Goal: Information Seeking & Learning: Check status

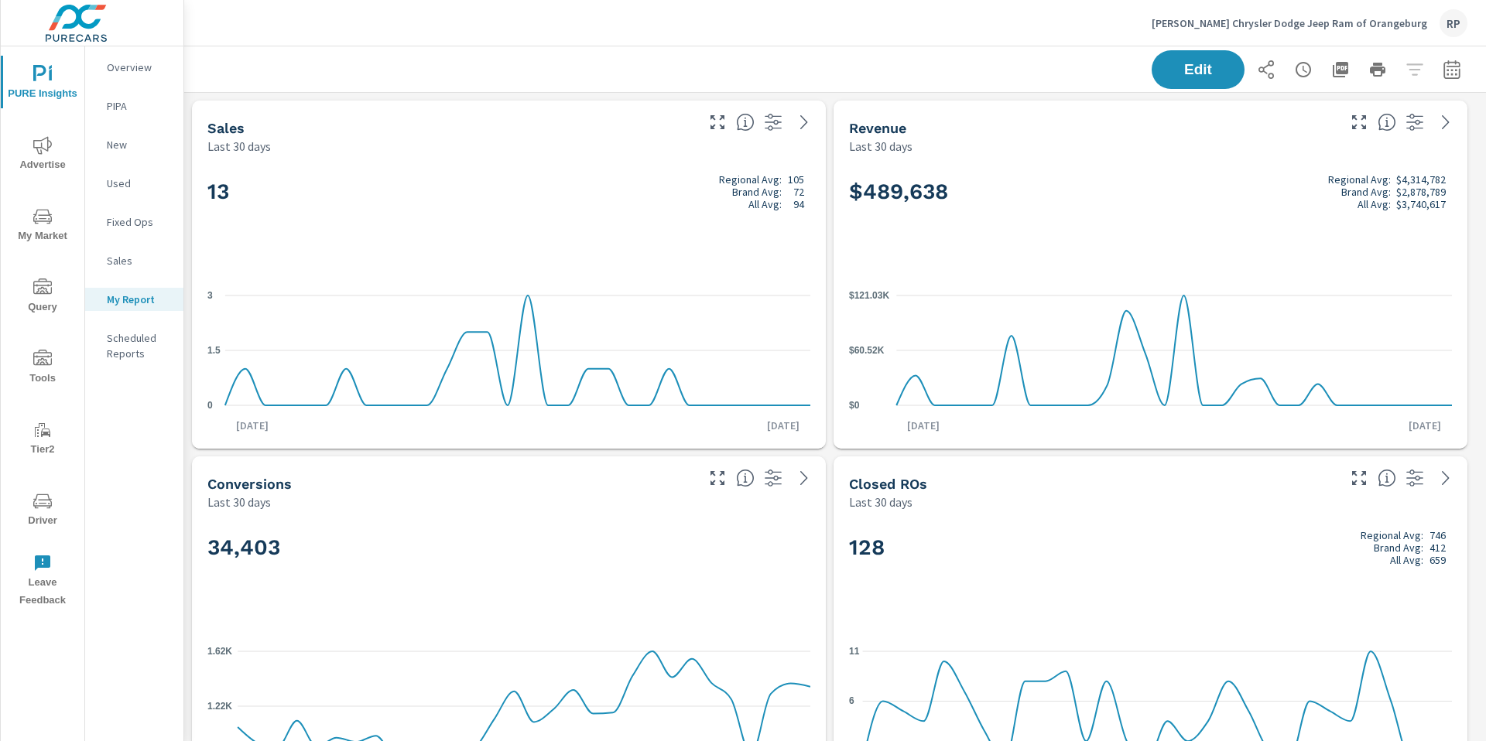
scroll to position [5194, 1314]
click at [1450, 19] on div "RP" at bounding box center [1454, 23] width 28 height 28
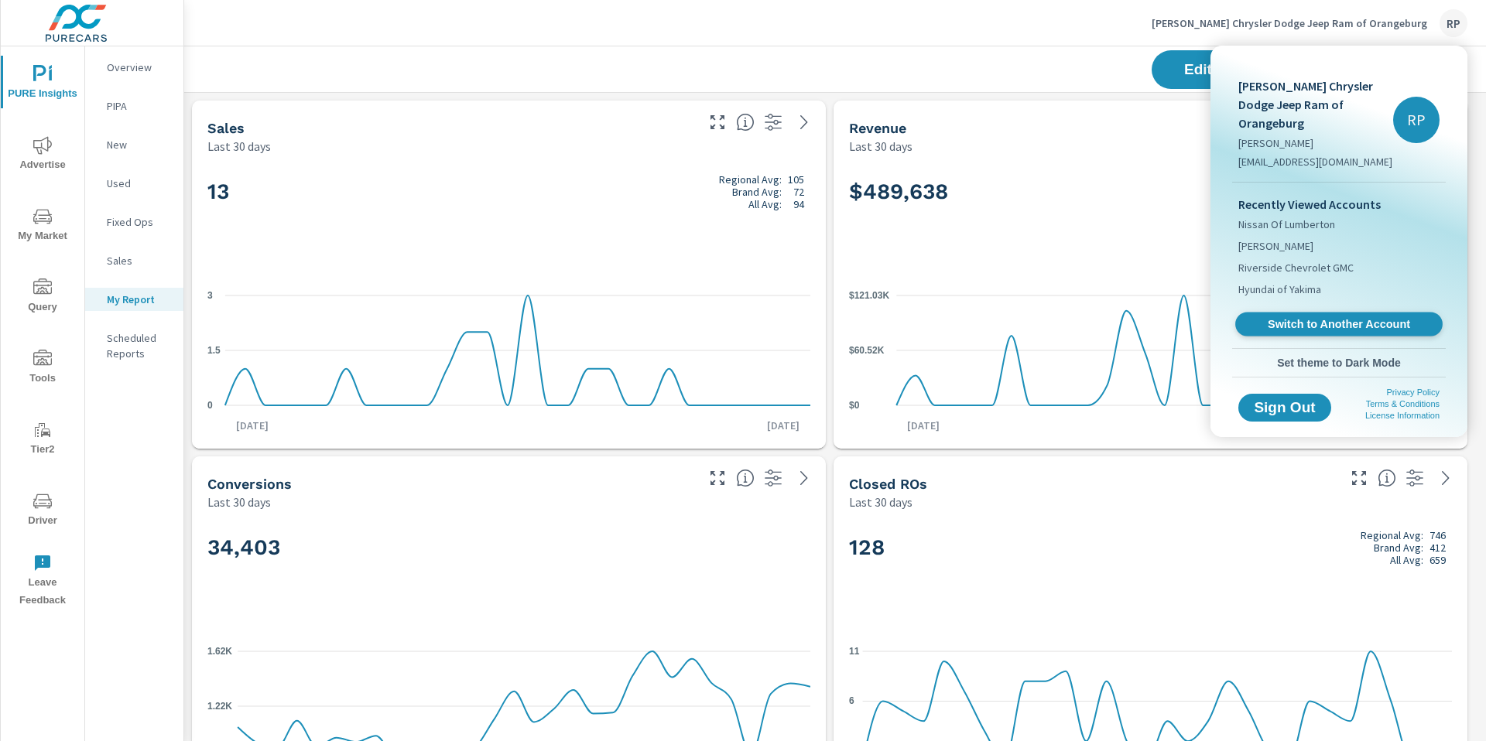
click at [1282, 317] on span "Switch to Another Account" at bounding box center [1339, 324] width 190 height 15
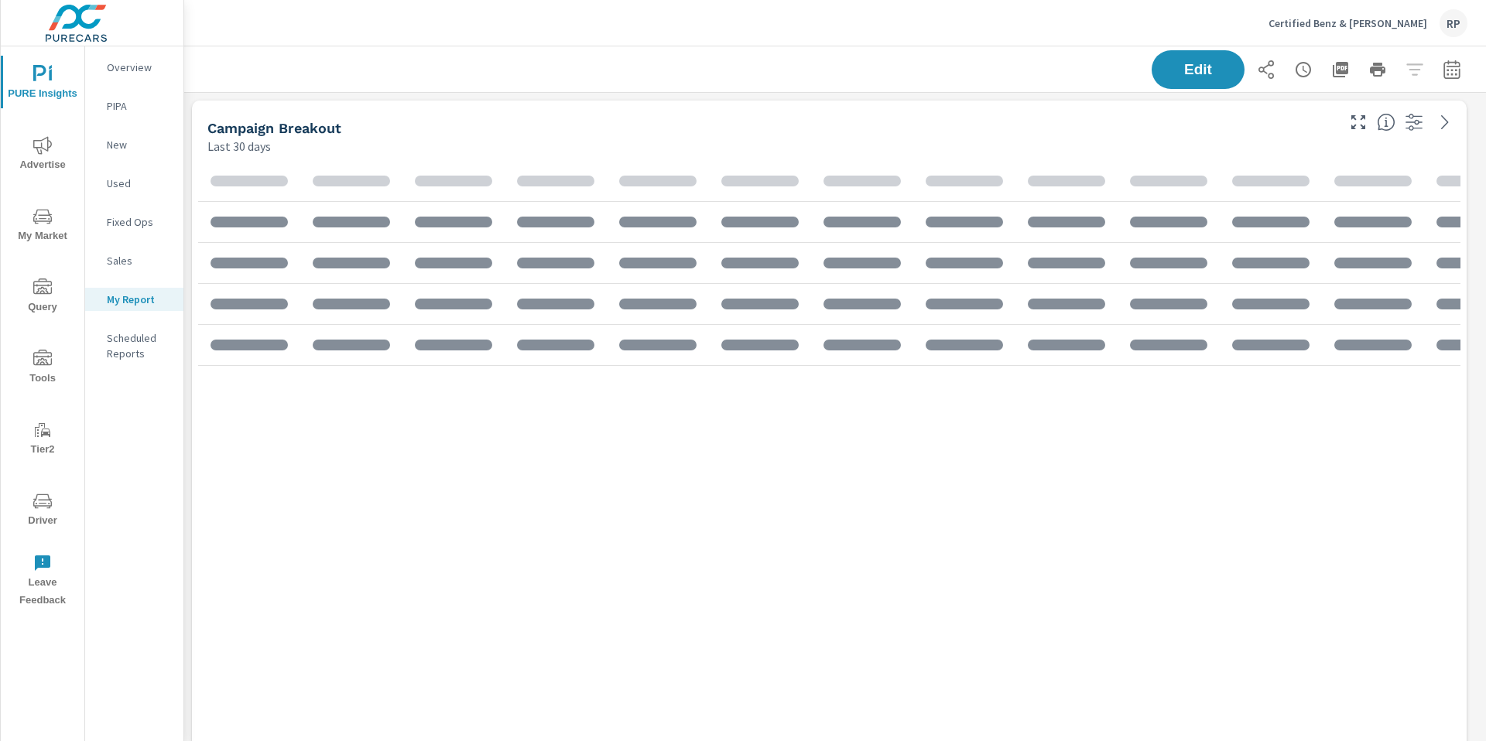
scroll to position [1456, 1314]
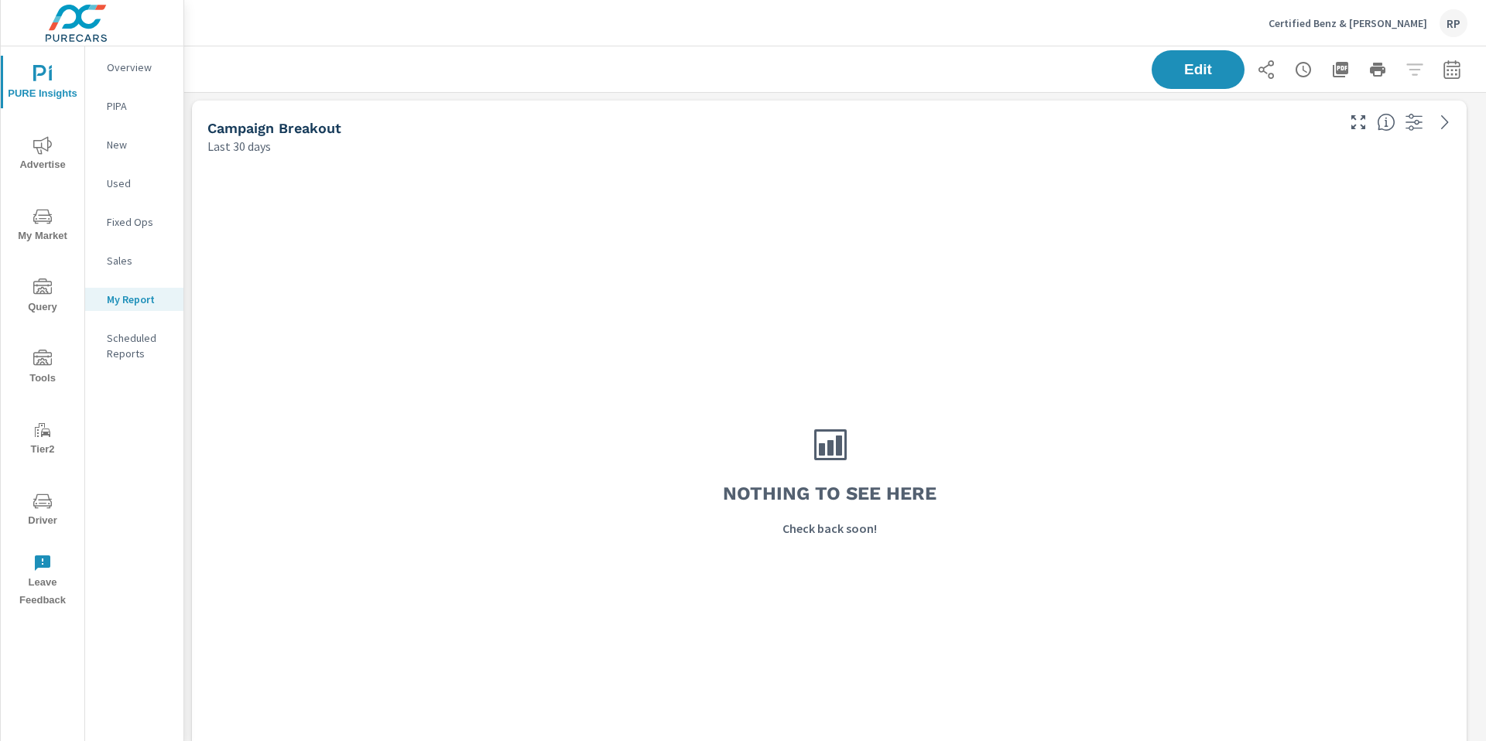
click at [51, 152] on icon "nav menu" at bounding box center [42, 145] width 19 height 19
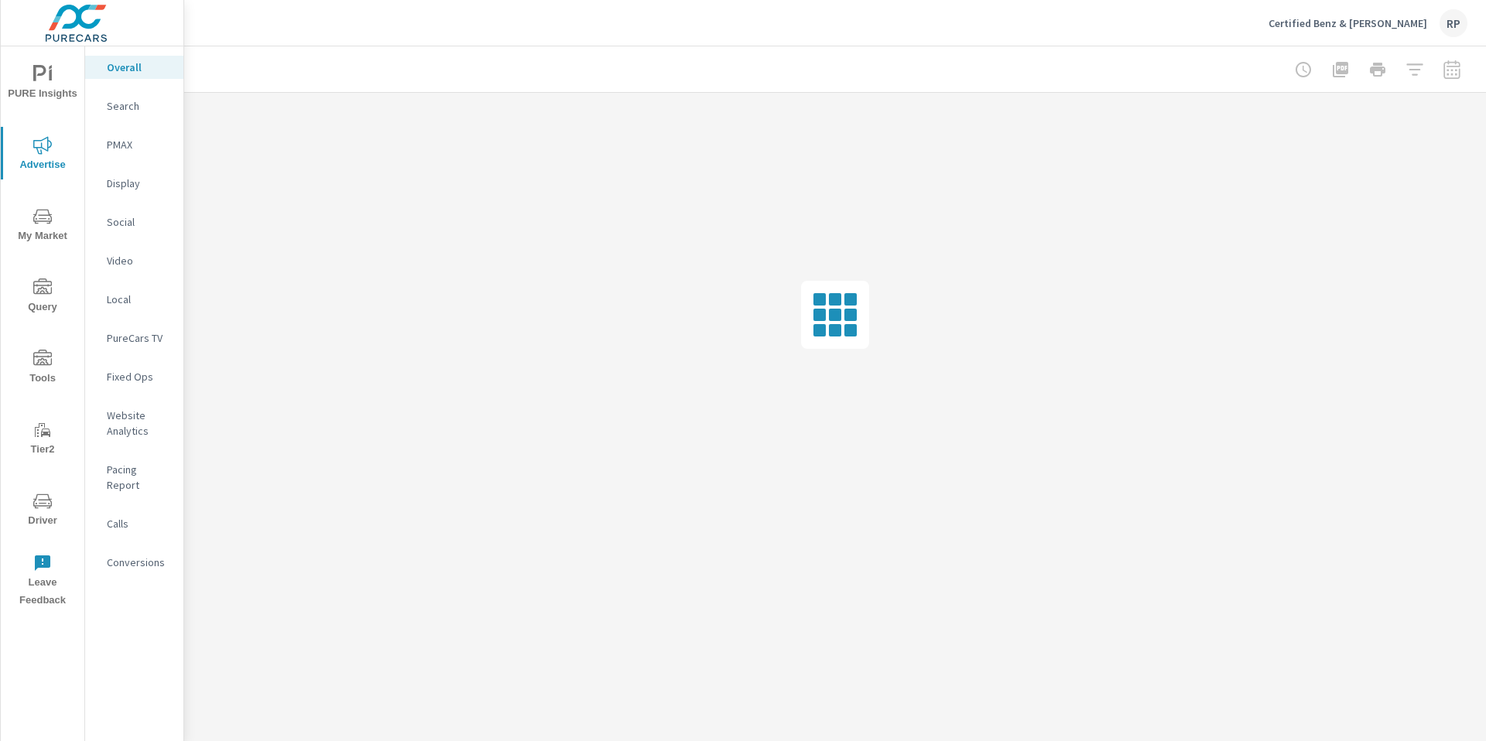
click at [128, 148] on p "PMAX" at bounding box center [139, 144] width 64 height 15
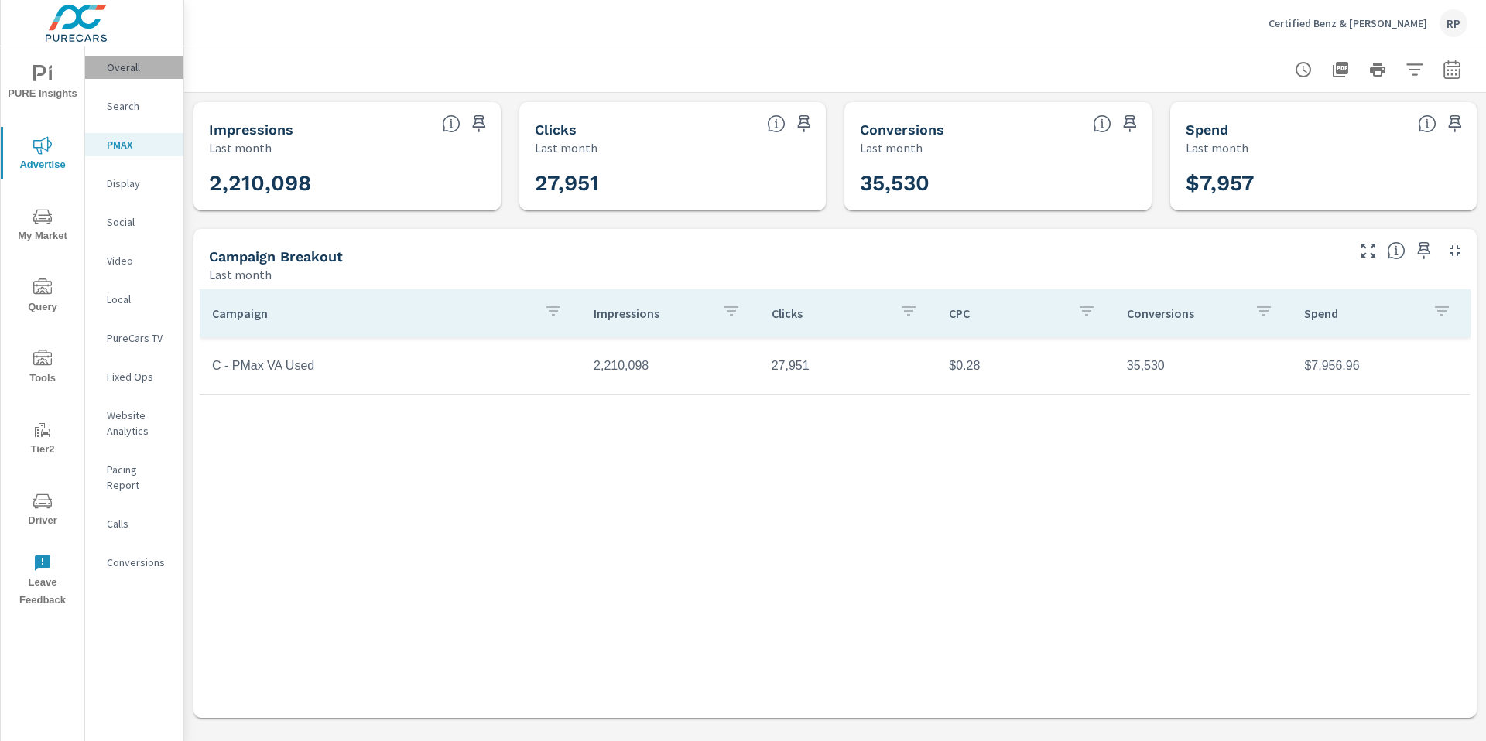
click at [128, 70] on p "Overall" at bounding box center [139, 67] width 64 height 15
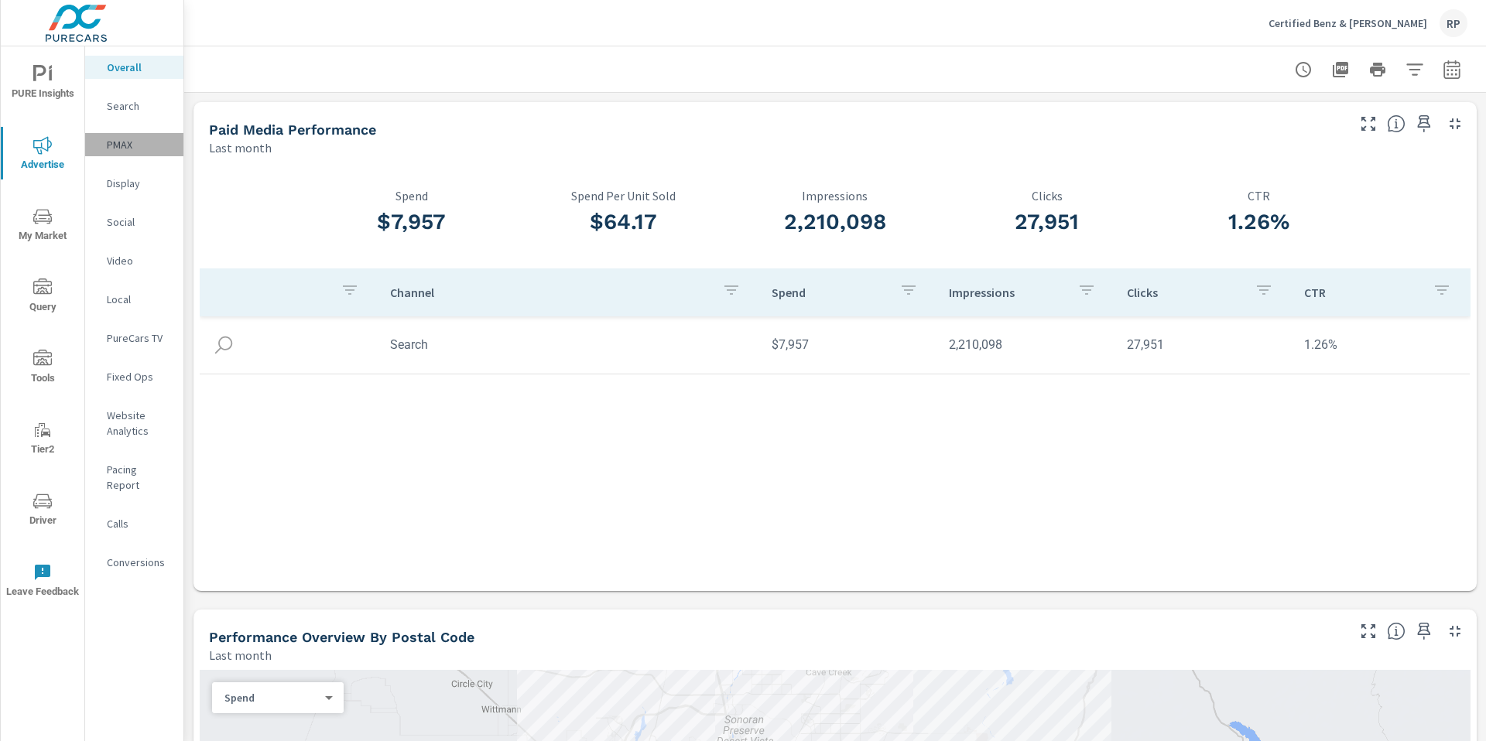
click at [131, 153] on div "PMAX" at bounding box center [134, 144] width 98 height 23
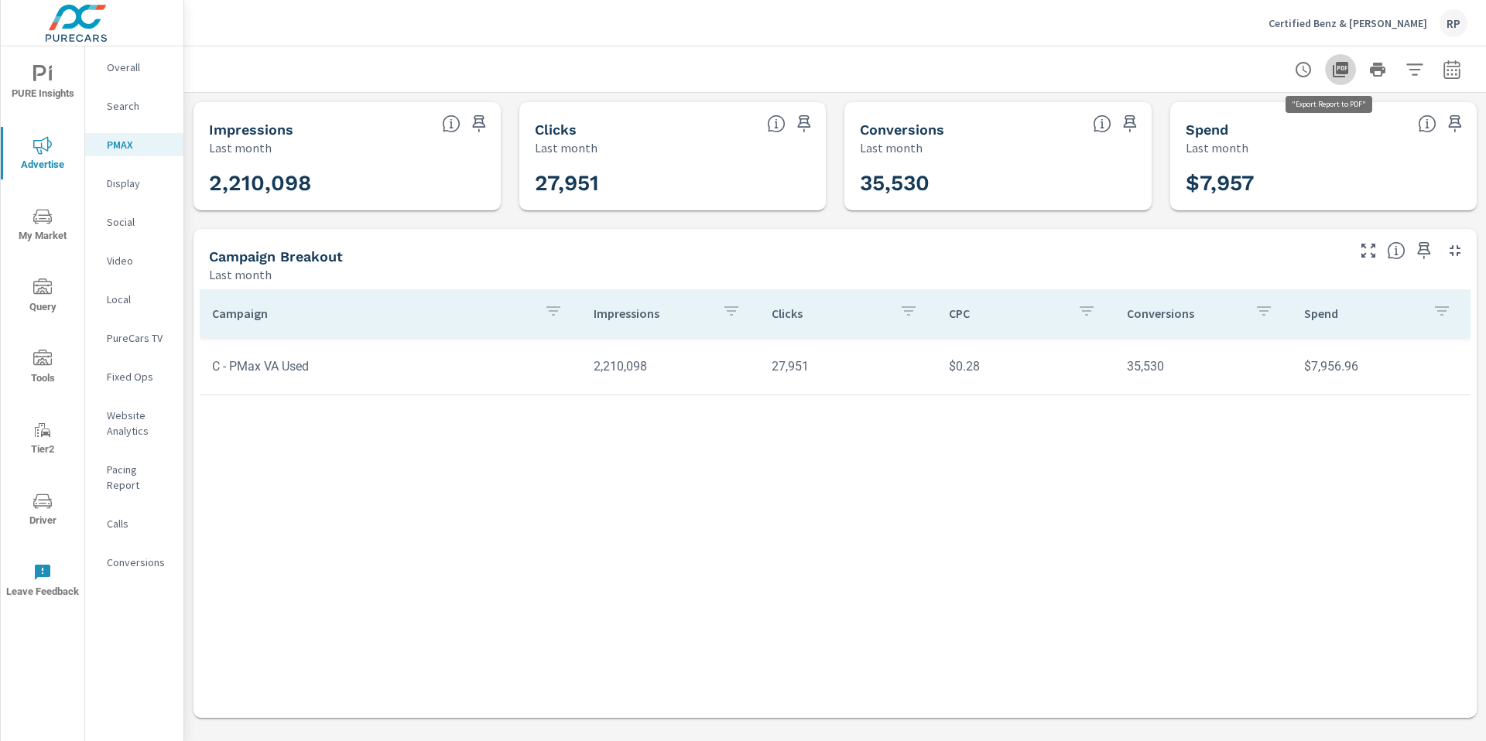
click at [1343, 73] on icon "button" at bounding box center [1340, 69] width 15 height 15
